Goal: Information Seeking & Learning: Find specific fact

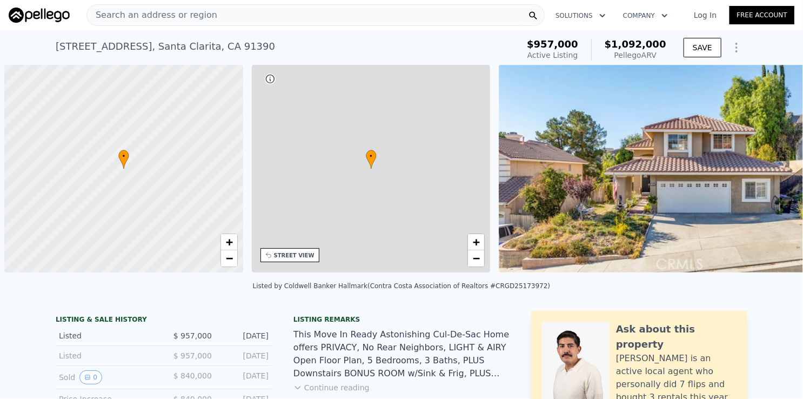
scroll to position [0, 4]
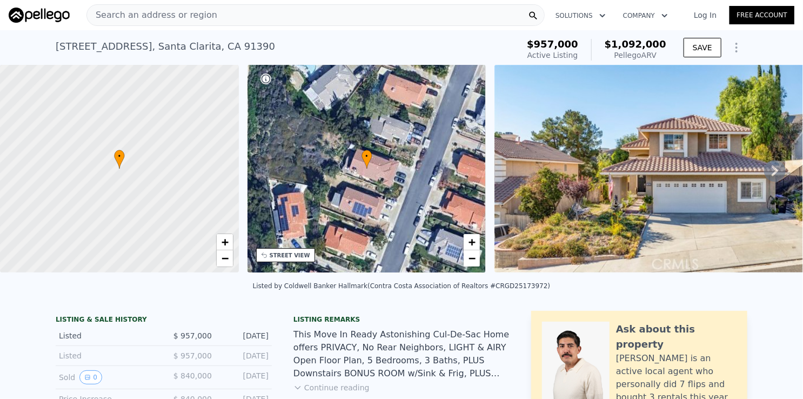
click at [278, 18] on div "Search an address or region" at bounding box center [315, 15] width 458 height 22
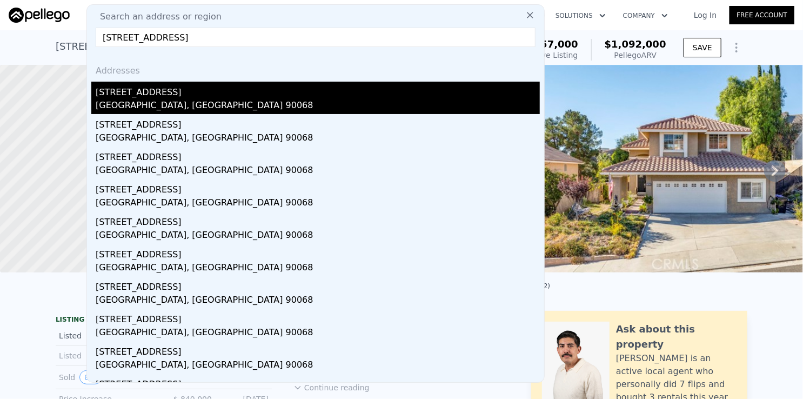
type input "2060 High Tower Dr, Los Angeles"
click at [166, 90] on div "2060 High Tower Dr" at bounding box center [318, 90] width 444 height 17
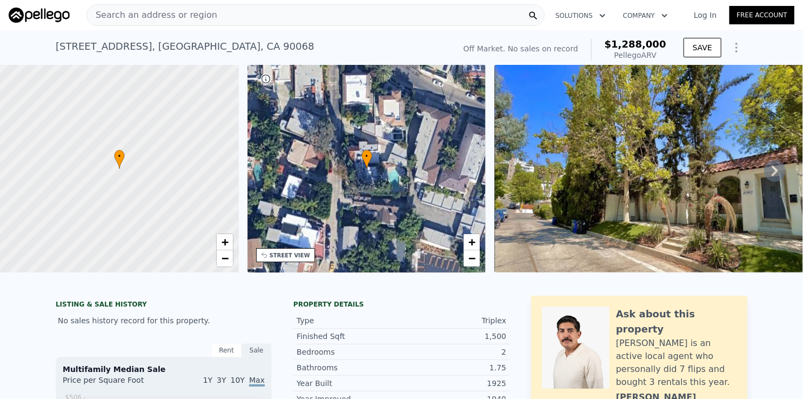
click at [303, 17] on div "Search an address or region" at bounding box center [315, 15] width 458 height 22
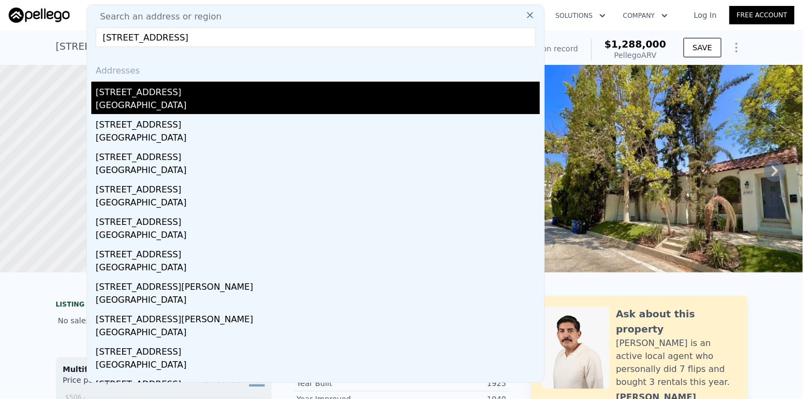
type input "1835 W 12th St Los Angeles"
click at [169, 97] on div "1835 W 12th St" at bounding box center [318, 90] width 444 height 17
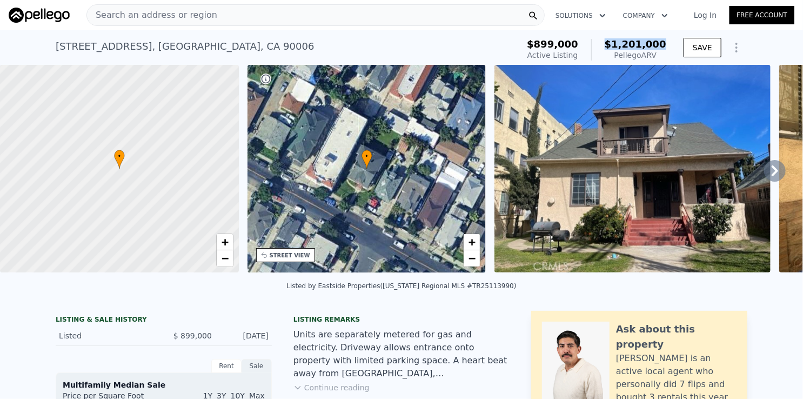
drag, startPoint x: 617, startPoint y: 40, endPoint x: 664, endPoint y: 46, distance: 47.4
click at [664, 46] on span "$1,201,000" at bounding box center [636, 43] width 62 height 11
copy span "$1,201,000"
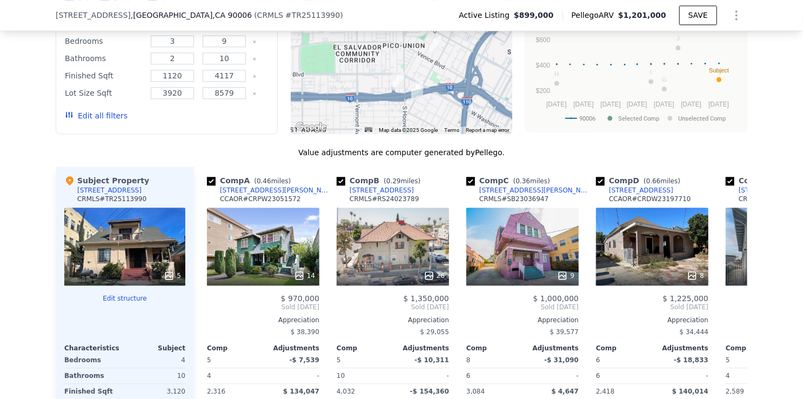
scroll to position [1239, 0]
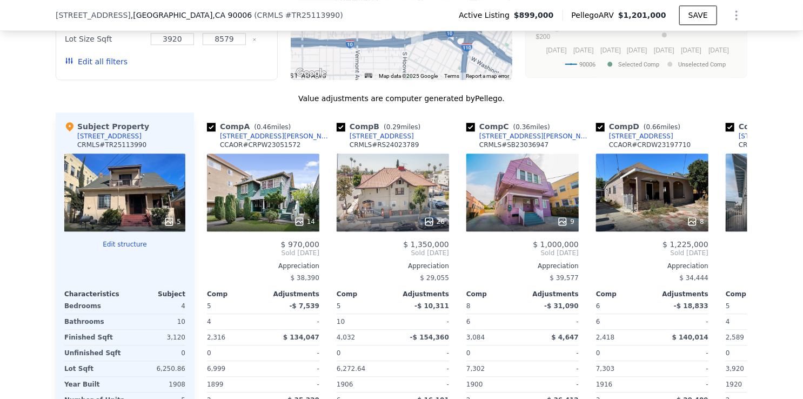
click at [26, 197] on div "We found 10 sales that match your search Listings provided by California Region…" at bounding box center [401, 177] width 803 height 636
click at [29, 186] on div "We found 10 sales that match your search Listings provided by California Region…" at bounding box center [401, 177] width 803 height 636
click at [505, 141] on div "[STREET_ADDRESS][PERSON_NAME]" at bounding box center [535, 136] width 112 height 9
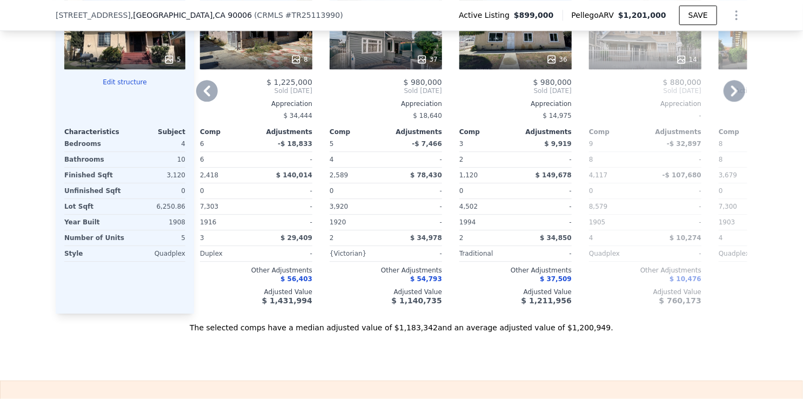
scroll to position [0, 398]
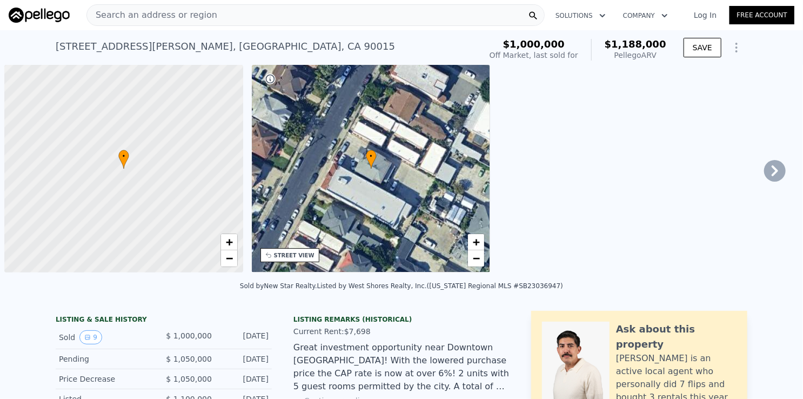
scroll to position [0, 4]
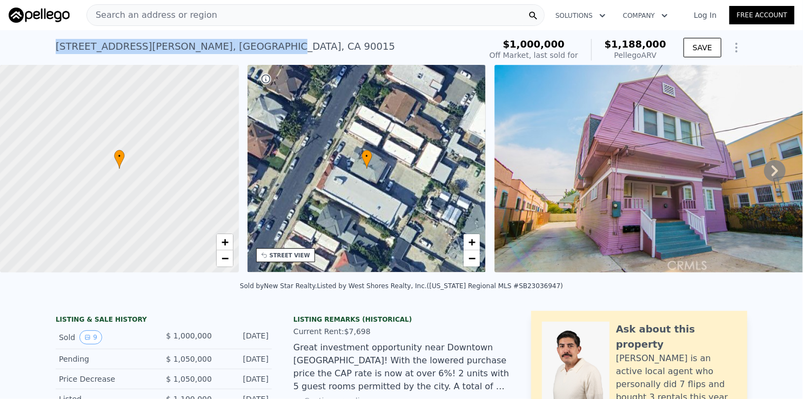
drag, startPoint x: 52, startPoint y: 49, endPoint x: 204, endPoint y: 51, distance: 151.9
click at [204, 51] on div "[STREET_ADDRESS][PERSON_NAME]" at bounding box center [225, 46] width 339 height 15
copy div "[STREET_ADDRESS][PERSON_NAME]"
